Goal: Transaction & Acquisition: Purchase product/service

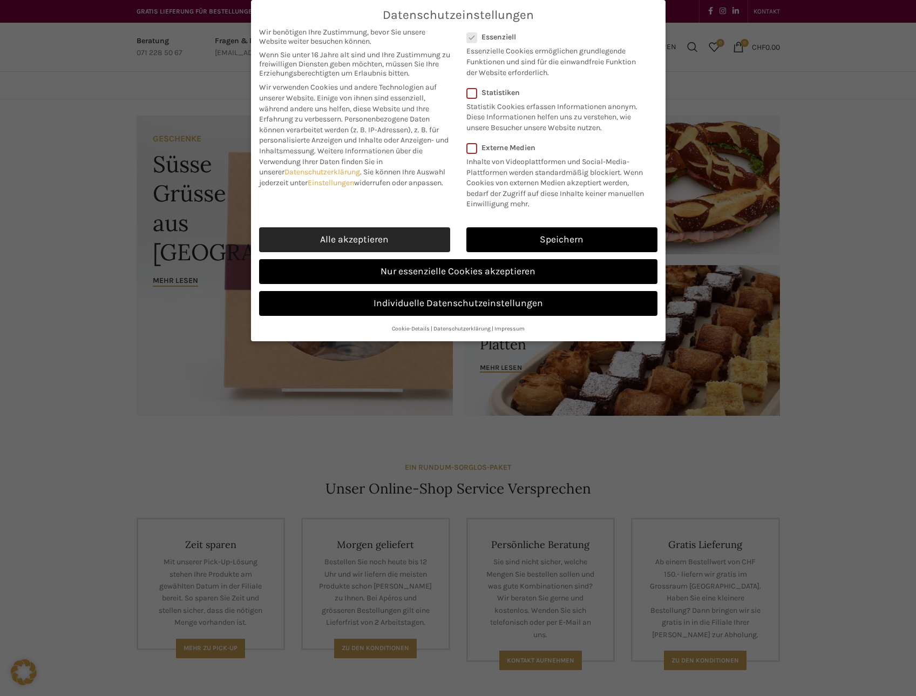
click at [373, 236] on link "Alle akzeptieren" at bounding box center [354, 239] width 191 height 25
checkbox input "true"
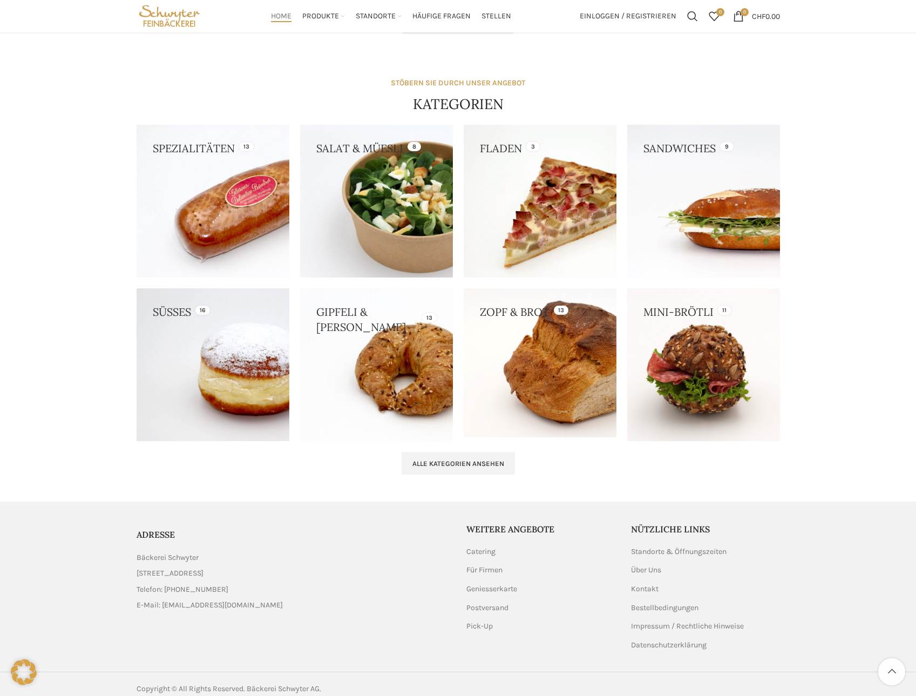
scroll to position [888, 0]
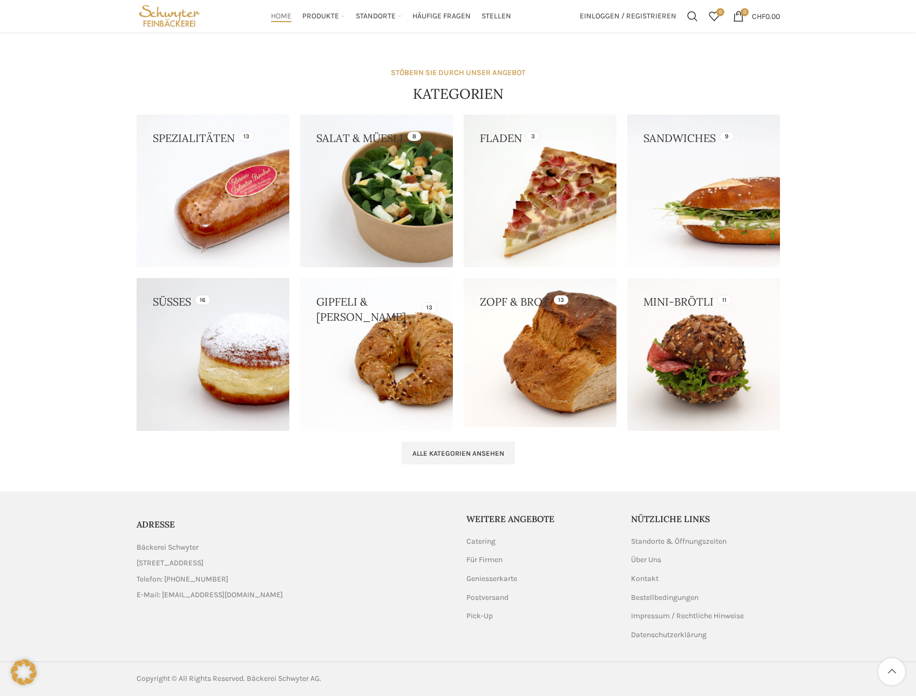
click at [663, 223] on link at bounding box center [703, 190] width 153 height 153
